Goal: Navigation & Orientation: Find specific page/section

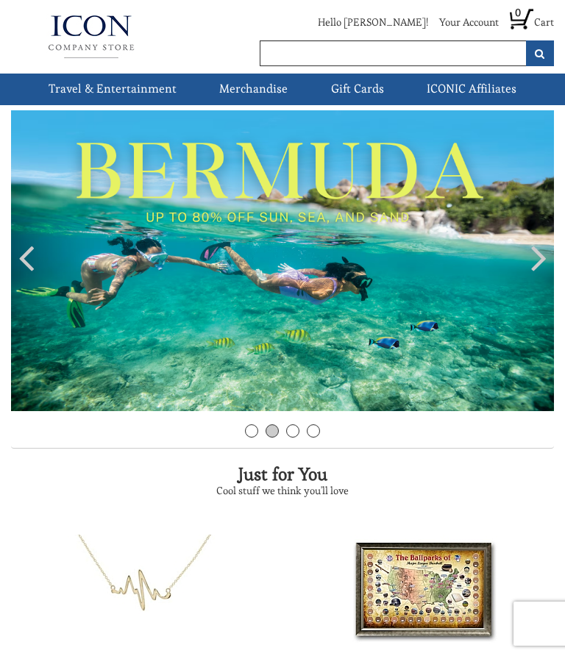
click at [0, 0] on link "Cruises" at bounding box center [0, 0] width 0 height 0
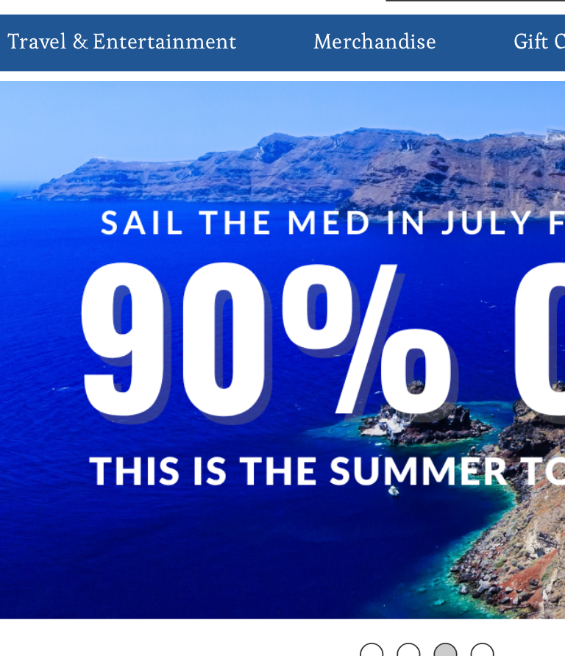
click at [0, 0] on link "Cruises" at bounding box center [0, 0] width 0 height 0
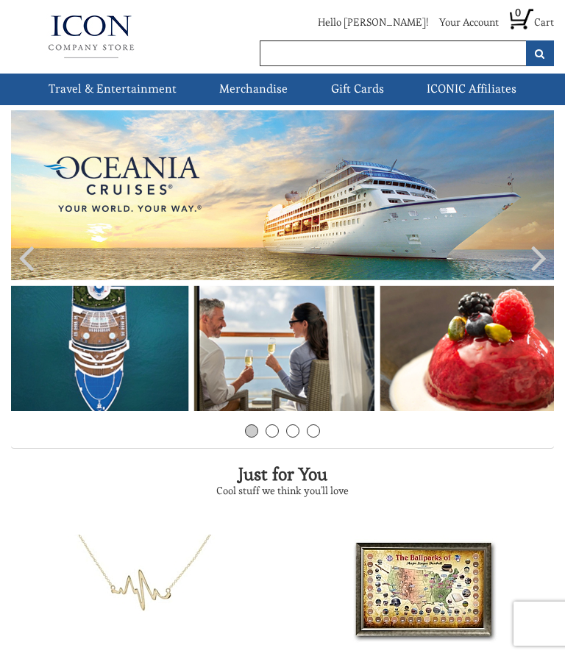
click at [0, 0] on link "Cruises" at bounding box center [0, 0] width 0 height 0
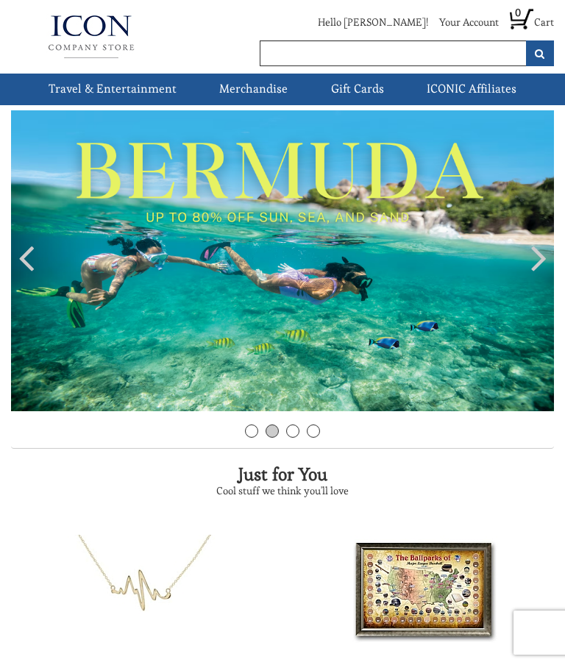
click at [508, 495] on h3 "Cool stuff we think you'll love" at bounding box center [282, 491] width 543 height 11
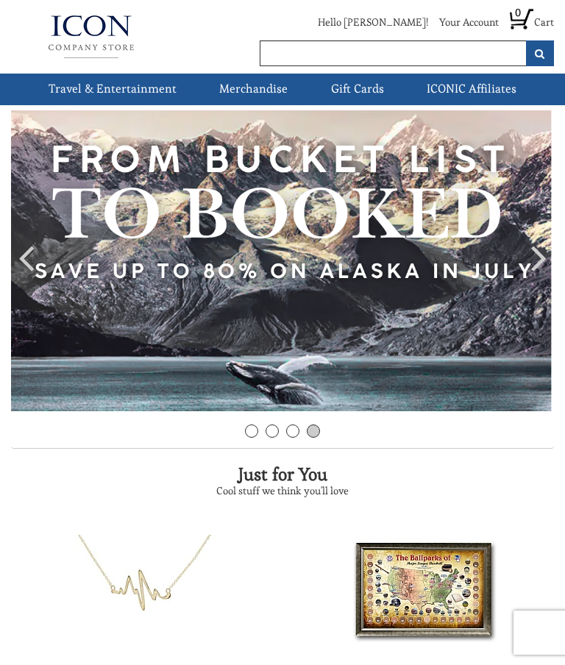
click at [0, 0] on link "Live Events" at bounding box center [0, 0] width 0 height 0
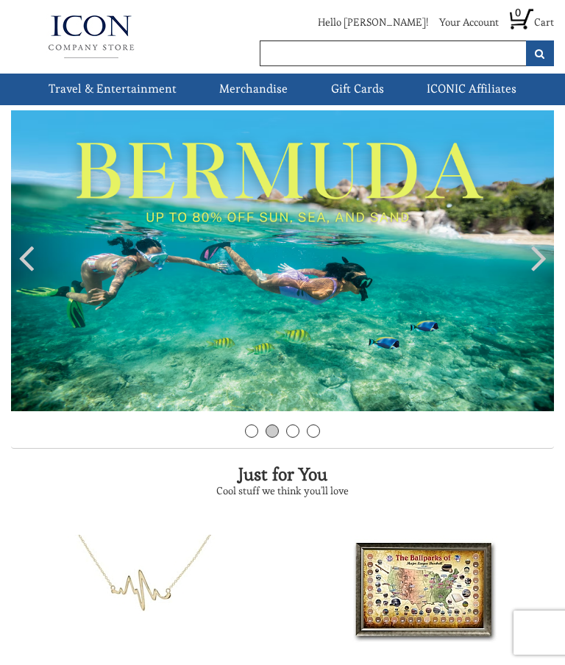
click at [0, 0] on link "Cruises" at bounding box center [0, 0] width 0 height 0
